Goal: Task Accomplishment & Management: Manage account settings

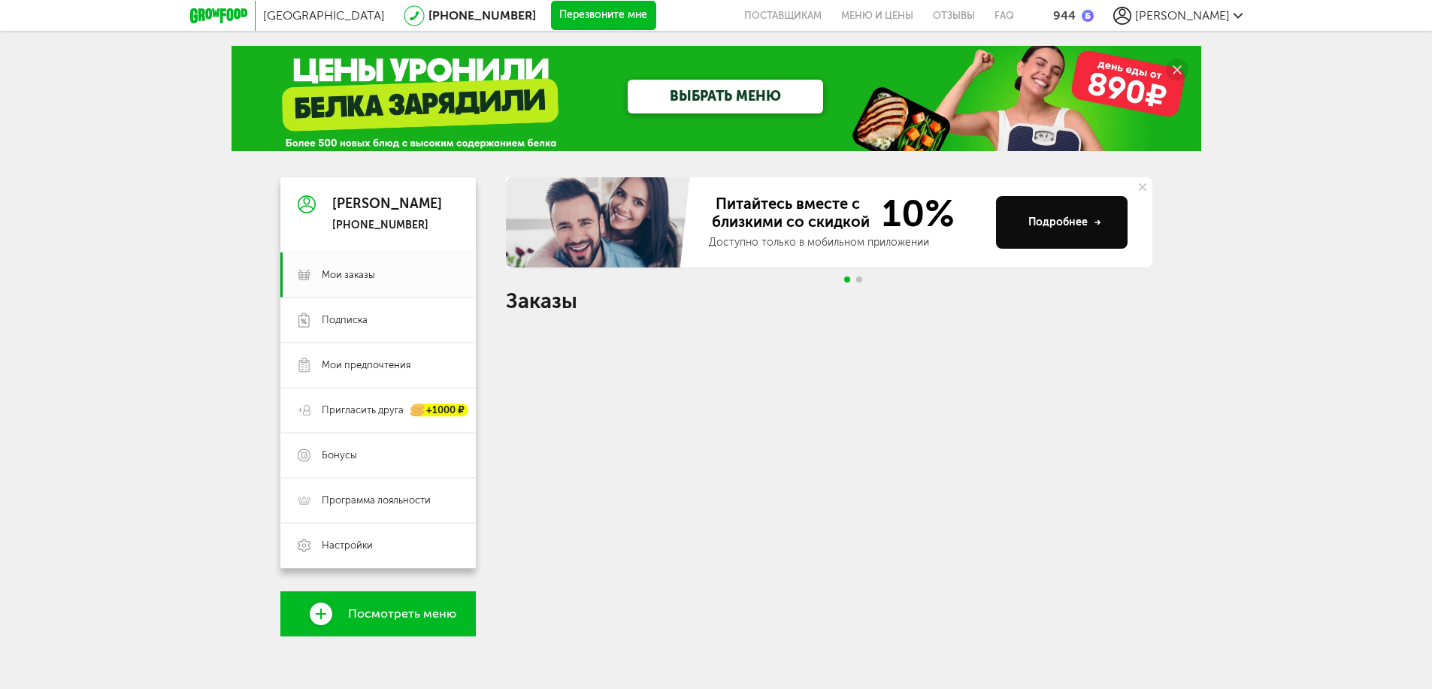
scroll to position [207, 0]
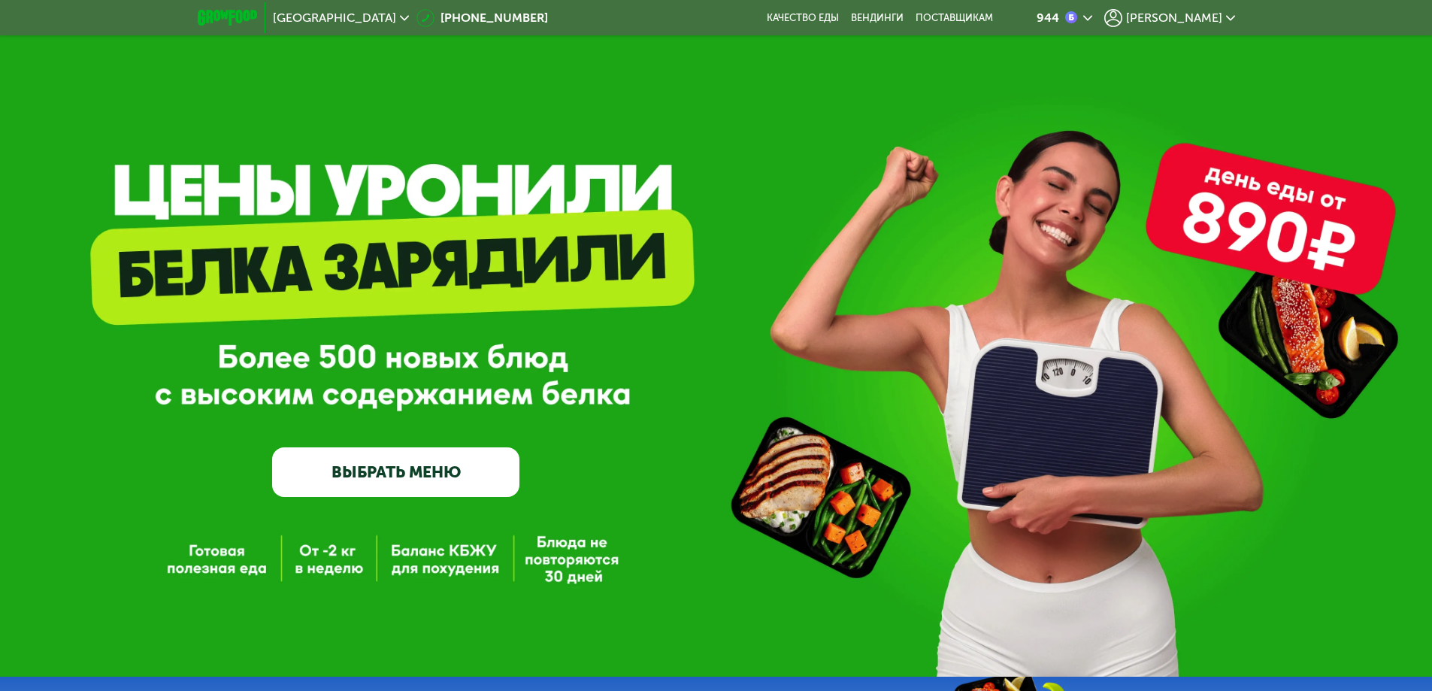
click at [1237, 380] on div "GrowFood — доставка правильного питания ВЫБРАТЬ МЕНЮ" at bounding box center [716, 362] width 1432 height 268
click at [1196, 20] on span "[PERSON_NAME]" at bounding box center [1174, 18] width 96 height 12
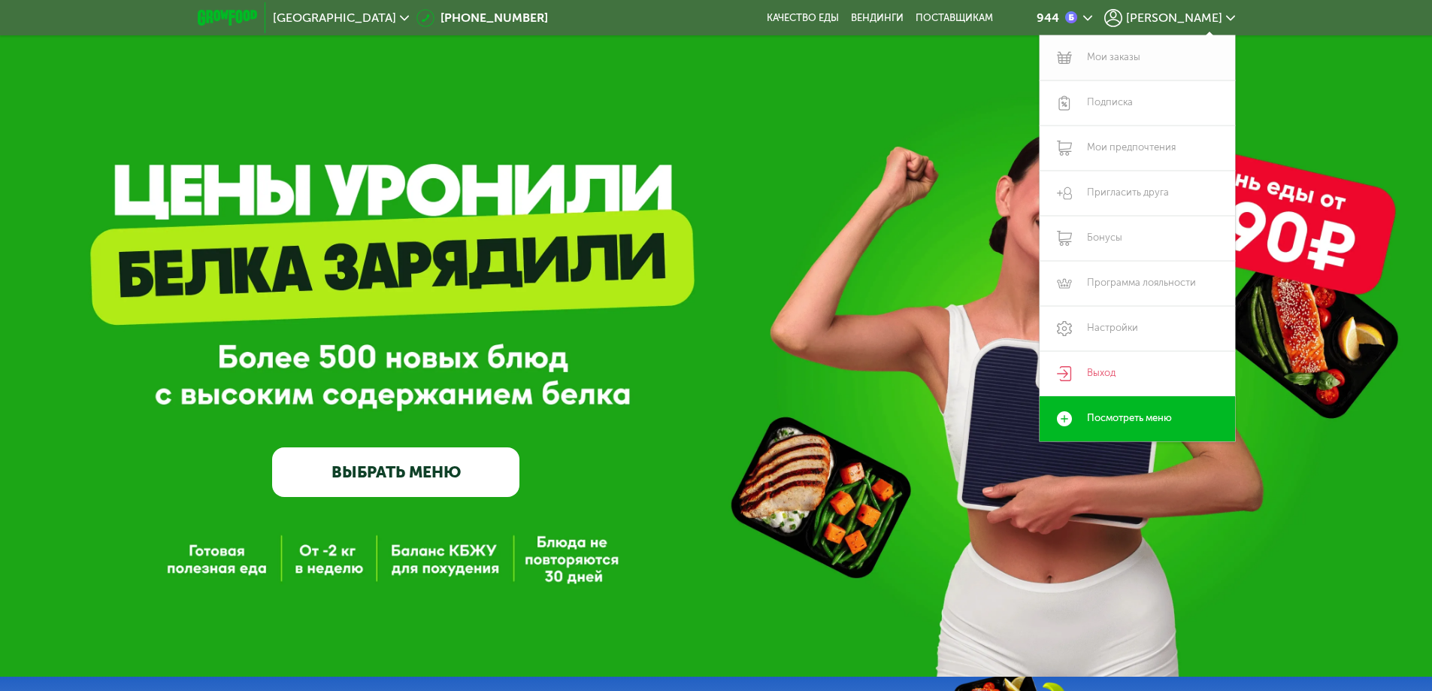
click at [1103, 60] on link "Мои заказы" at bounding box center [1136, 57] width 195 height 45
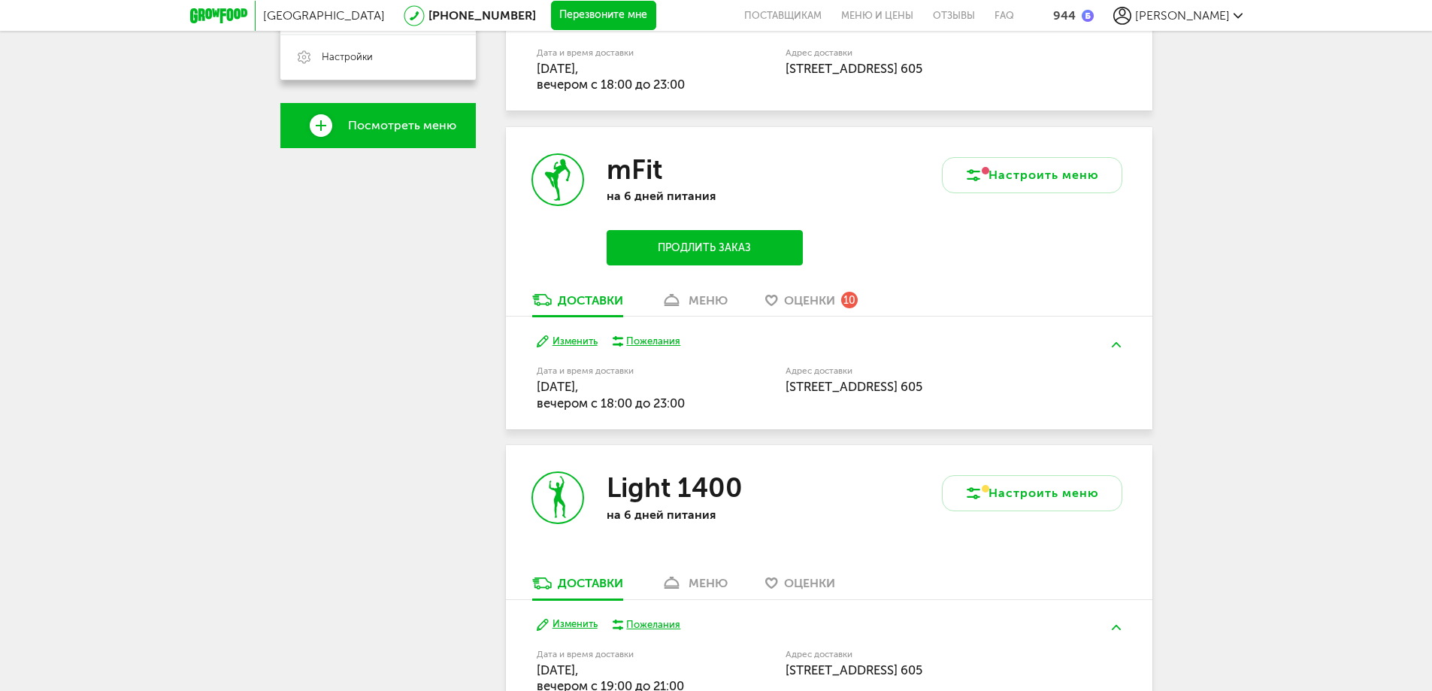
scroll to position [75, 0]
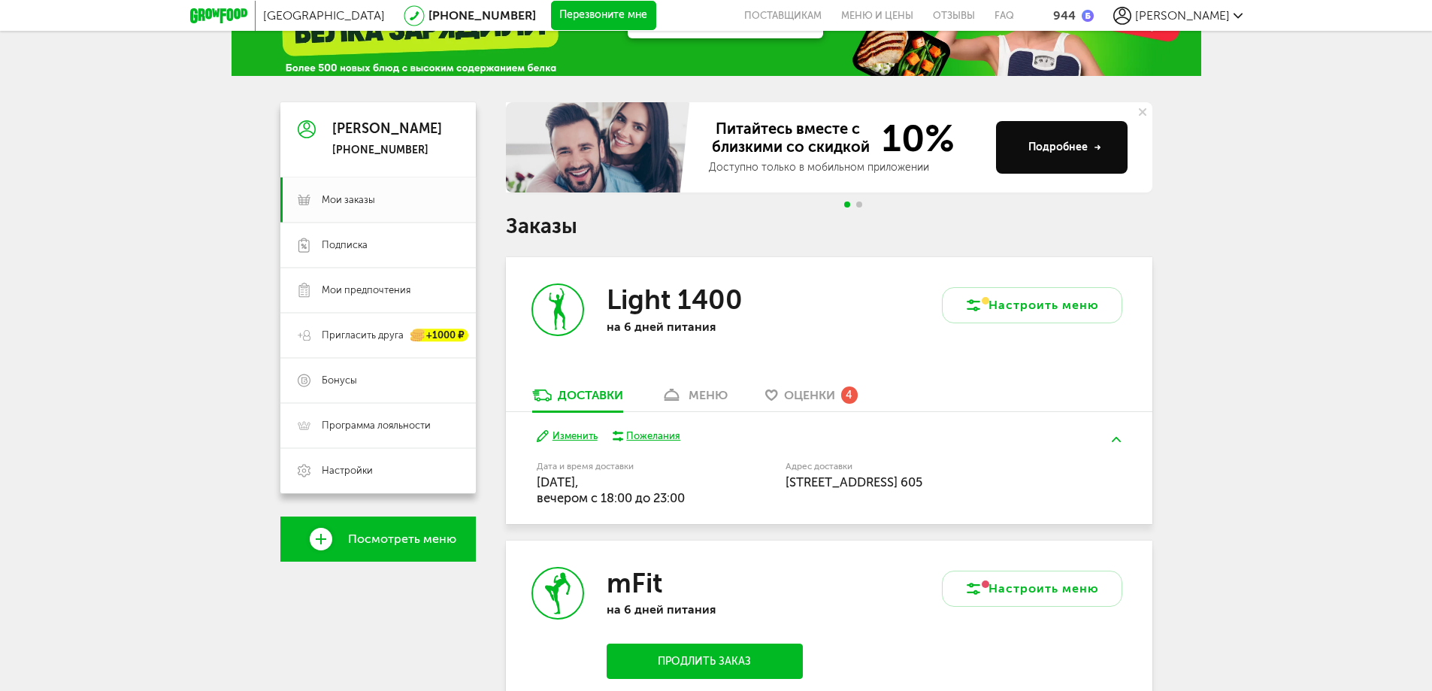
click at [731, 313] on h3 "Light 1400" at bounding box center [675, 299] width 136 height 32
click at [664, 296] on h3 "Light 1400" at bounding box center [675, 299] width 136 height 32
click at [700, 392] on div "меню" at bounding box center [707, 395] width 39 height 14
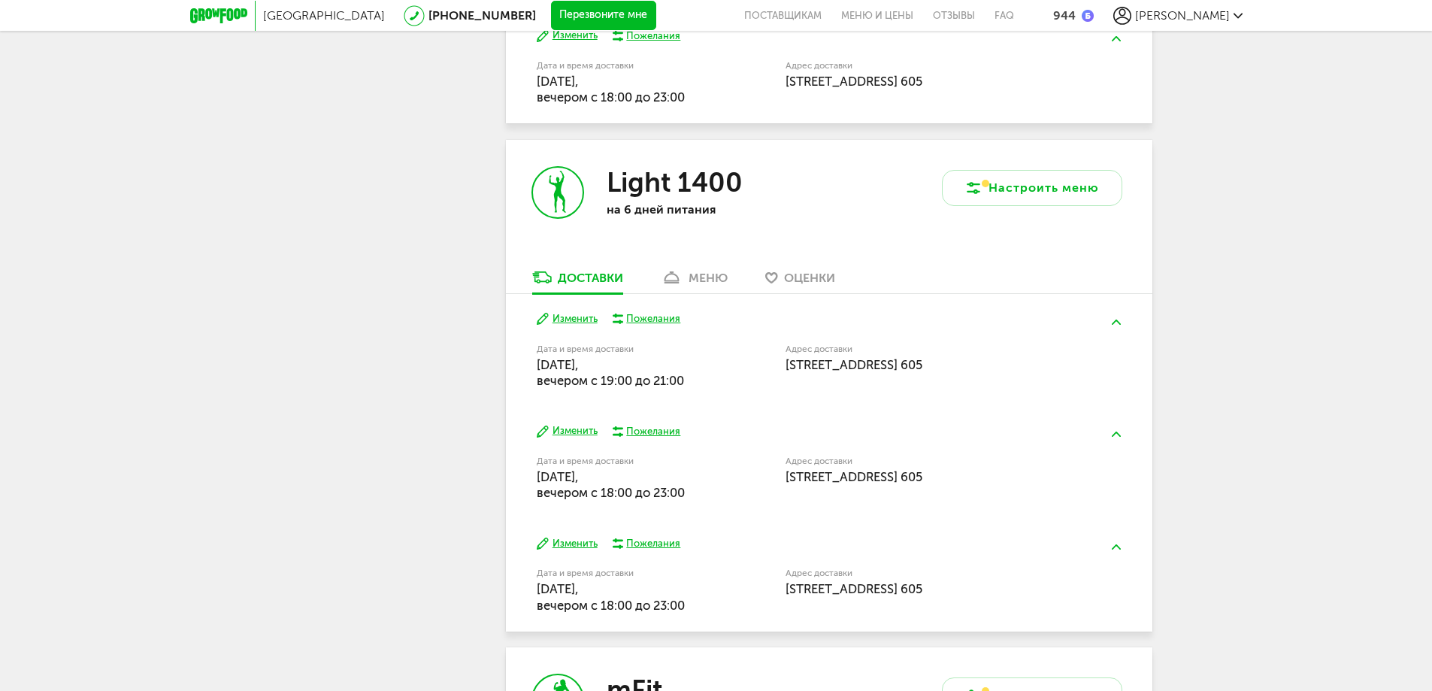
scroll to position [2249, 0]
